Goal: Check status: Check status

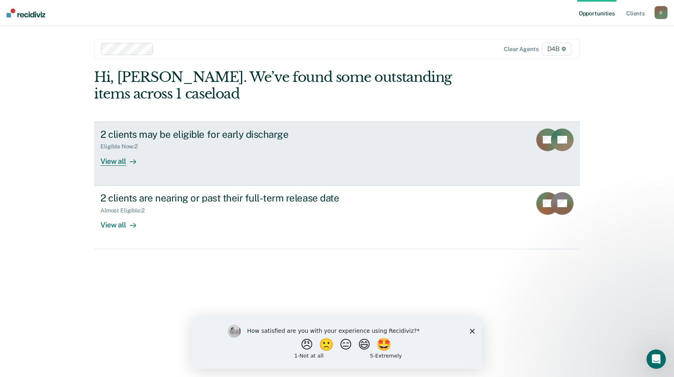
click at [126, 158] on div at bounding box center [131, 160] width 10 height 9
